Goal: Find contact information: Find contact information

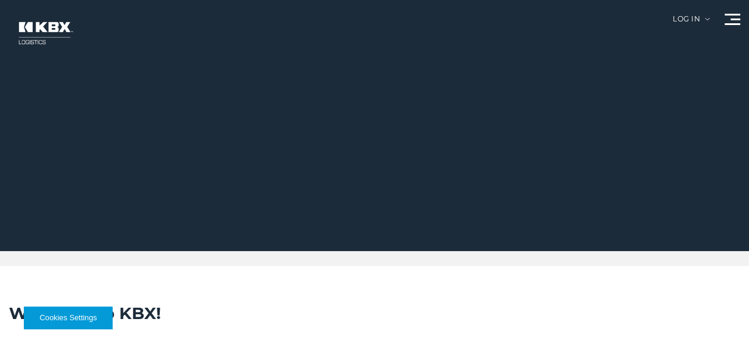
click at [732, 15] on div at bounding box center [732, 19] width 15 height 11
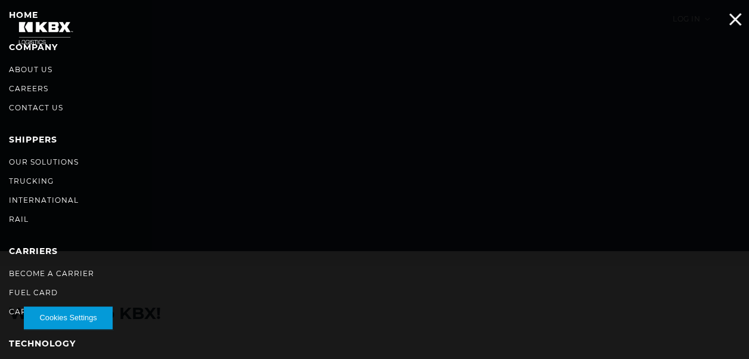
scroll to position [49, 0]
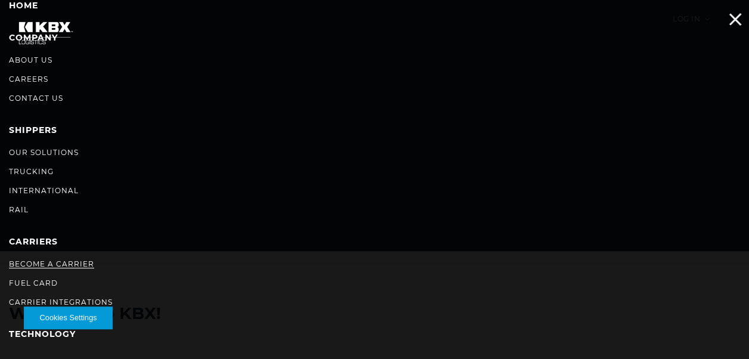
click at [53, 262] on link "Become a Carrier" at bounding box center [51, 263] width 85 height 9
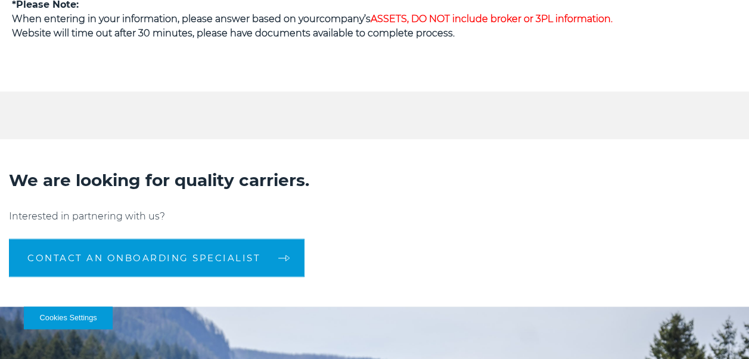
scroll to position [862, 0]
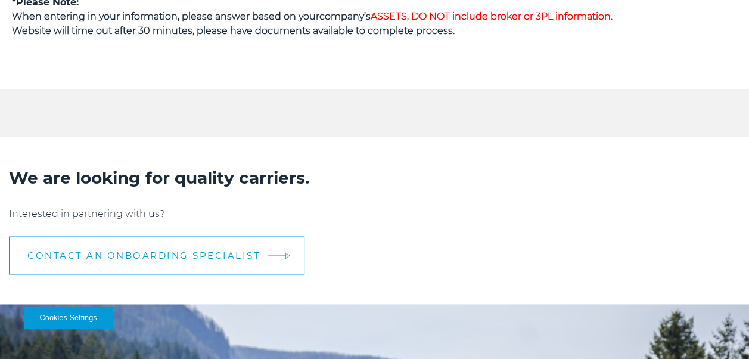
click at [254, 251] on span "CONTACT AN ONBOARDING SPECIALIST" at bounding box center [143, 255] width 233 height 9
